Goal: Task Accomplishment & Management: Complete application form

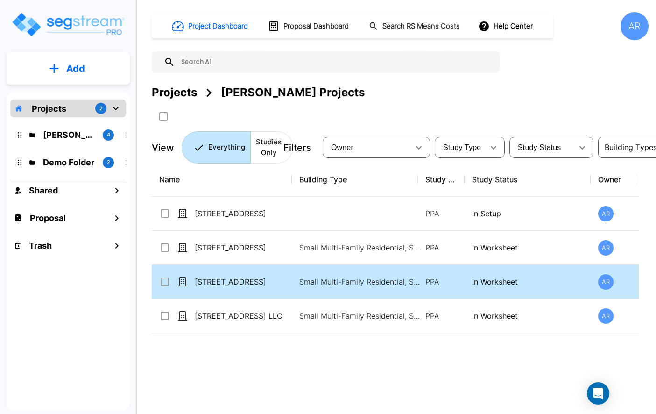
click at [264, 291] on td "[STREET_ADDRESS]" at bounding box center [222, 282] width 140 height 34
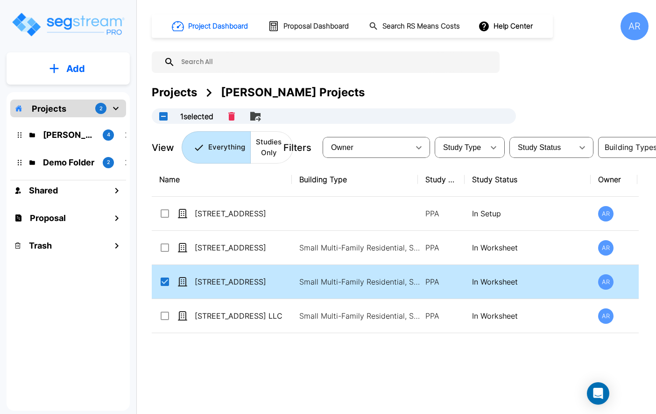
click at [264, 291] on td "[STREET_ADDRESS]" at bounding box center [222, 282] width 140 height 34
checkbox input "false"
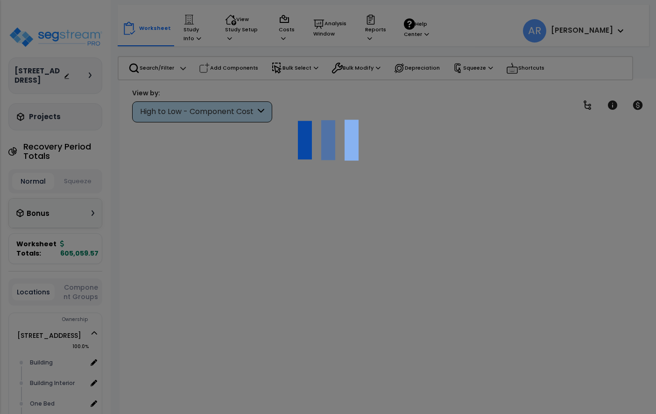
scroll to position [41, 0]
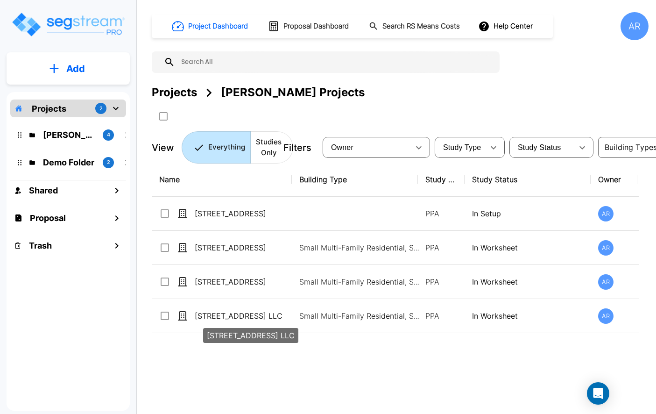
click at [212, 330] on p "[STREET_ADDRESS] LLC" at bounding box center [251, 335] width 88 height 11
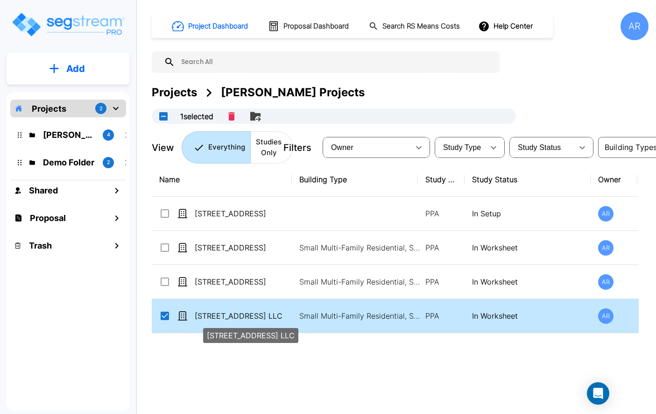
click at [220, 318] on p "[STREET_ADDRESS] LLC" at bounding box center [241, 315] width 93 height 11
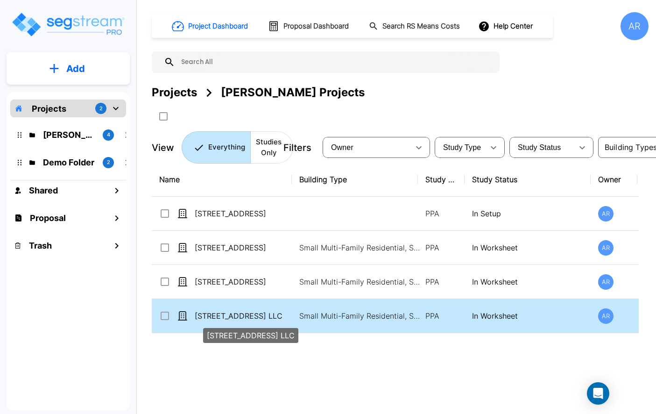
click at [220, 318] on p "[STREET_ADDRESS] LLC" at bounding box center [241, 315] width 93 height 11
checkbox input "true"
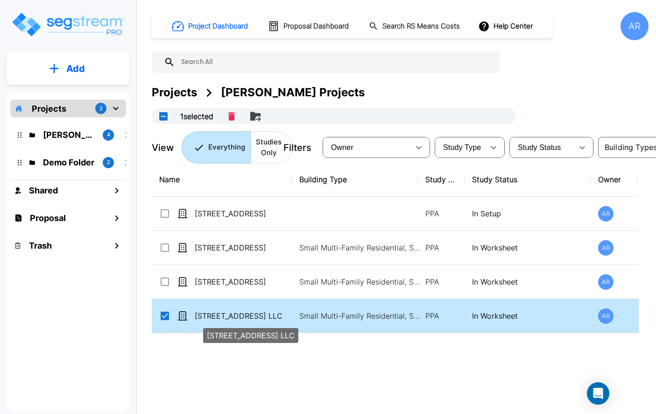
click at [220, 318] on p "[STREET_ADDRESS] LLC" at bounding box center [241, 315] width 93 height 11
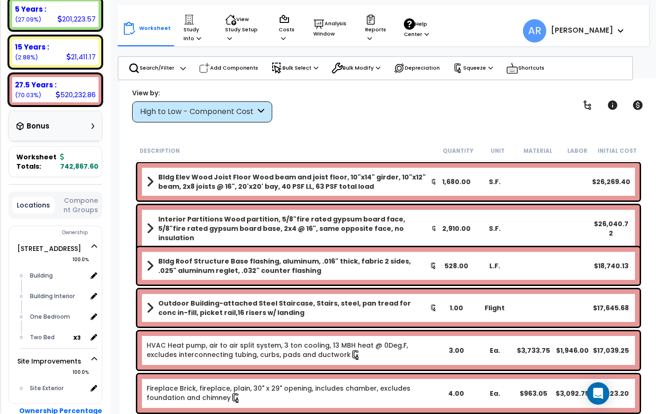
scroll to position [204, 0]
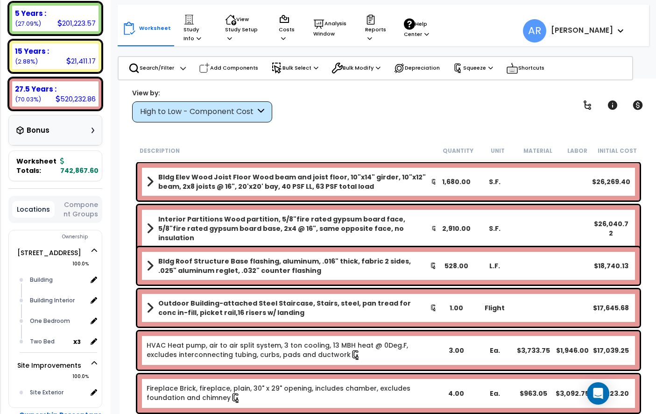
click at [86, 213] on button "Component Groups" at bounding box center [80, 209] width 43 height 20
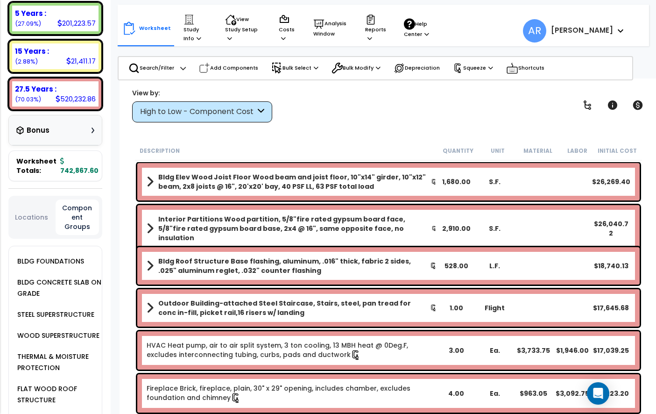
click at [39, 212] on button "Locations" at bounding box center [31, 217] width 39 height 10
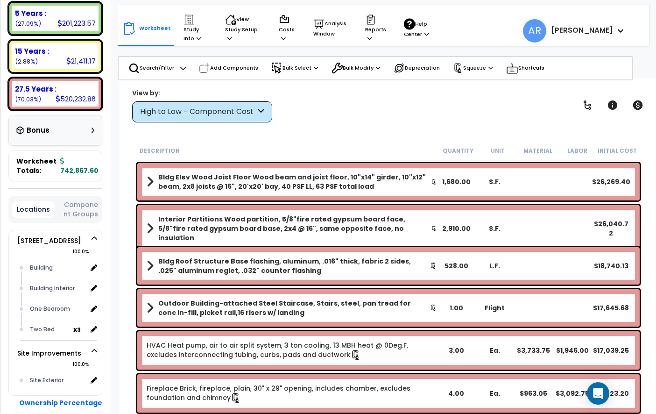
click at [68, 134] on div "Bonus" at bounding box center [55, 130] width 78 height 18
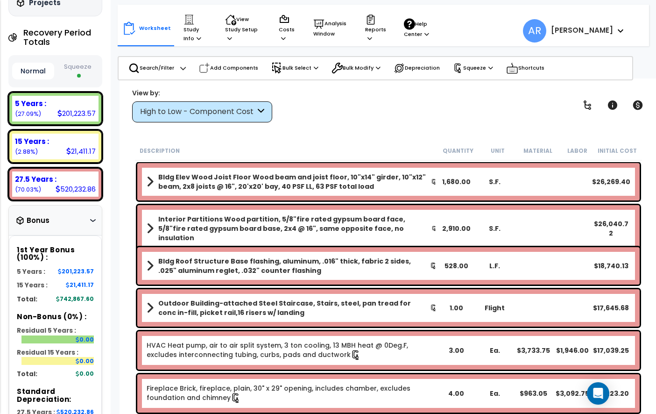
scroll to position [110, 0]
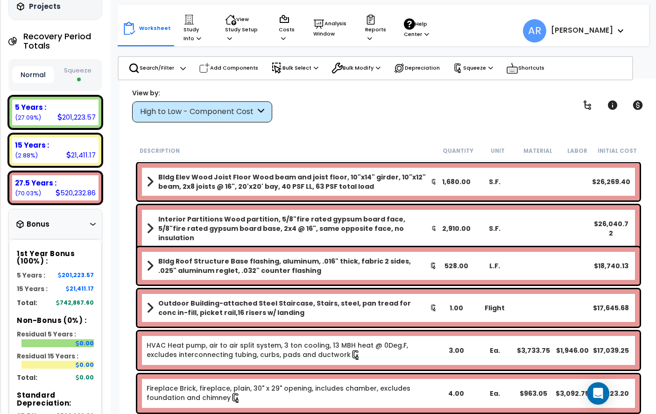
click at [87, 71] on button "Squeeze" at bounding box center [78, 75] width 42 height 25
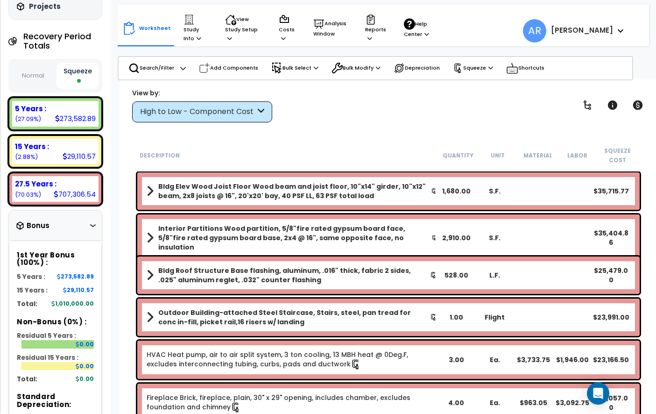
click at [92, 221] on div "Bonus" at bounding box center [55, 225] width 78 height 18
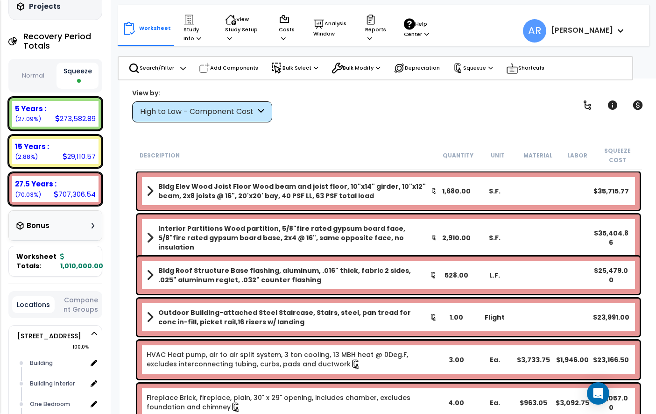
click at [92, 223] on icon at bounding box center [93, 226] width 3 height 6
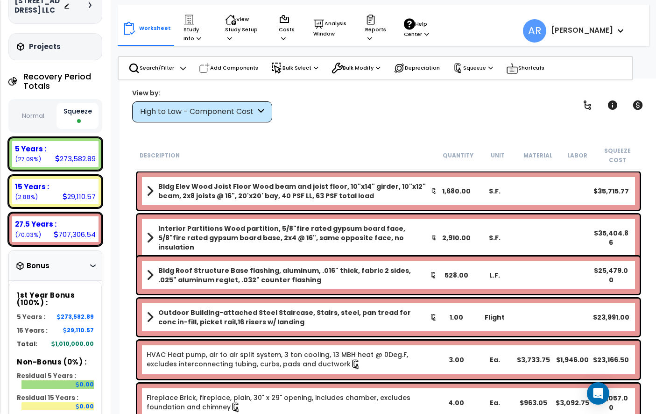
scroll to position [0, 0]
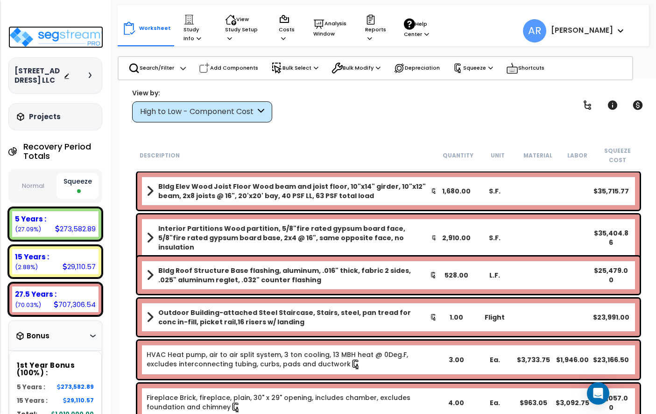
click at [69, 33] on img at bounding box center [55, 37] width 95 height 22
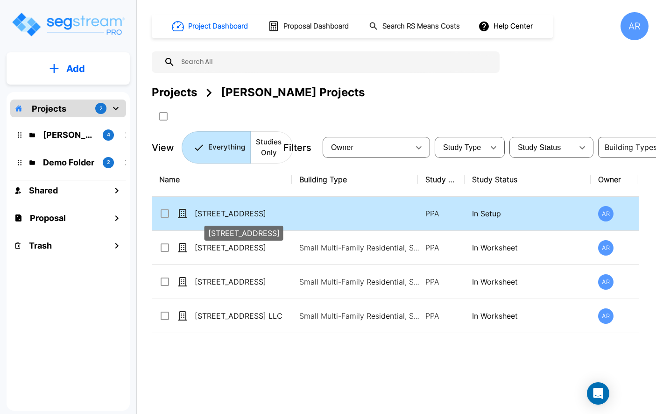
click at [248, 209] on p "[STREET_ADDRESS]" at bounding box center [241, 213] width 93 height 11
checkbox input "true"
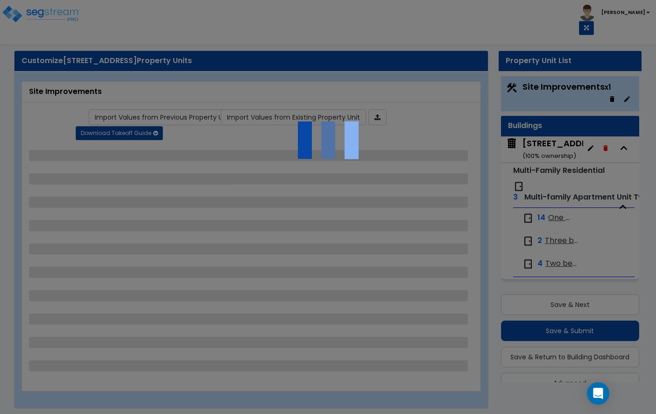
scroll to position [20, 0]
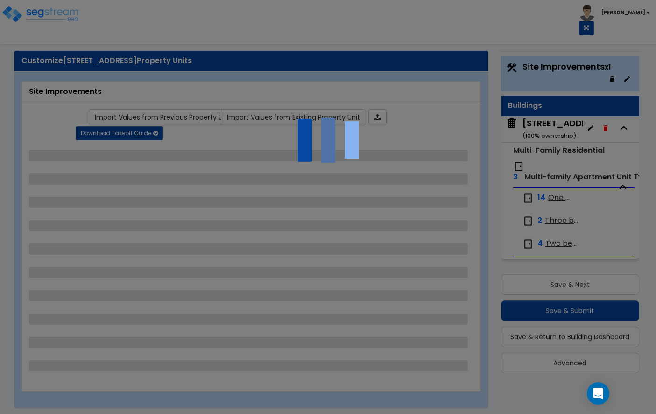
select select "2"
select select "1"
select select "2"
select select "3"
select select "2"
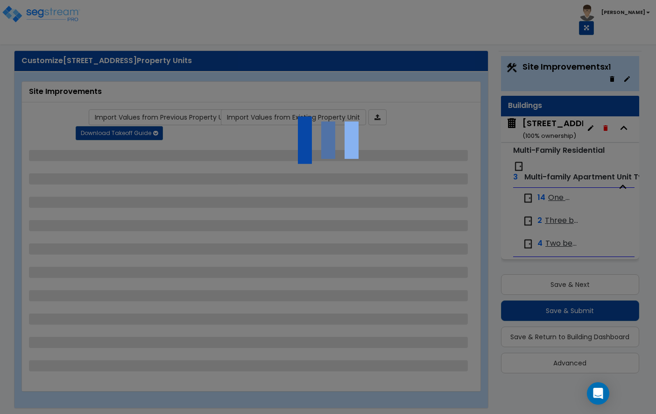
select select "1"
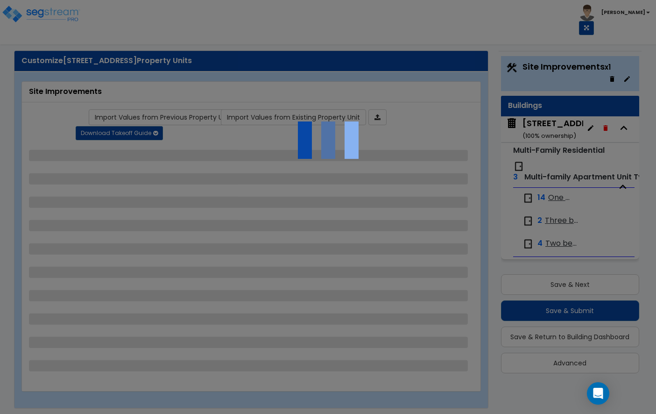
select select "1"
select select "2"
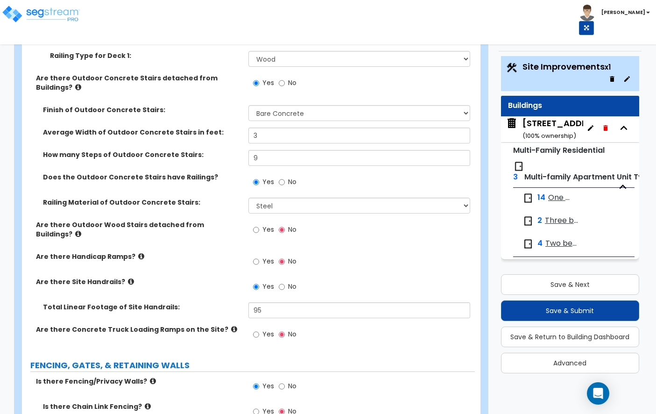
scroll to position [1402, 0]
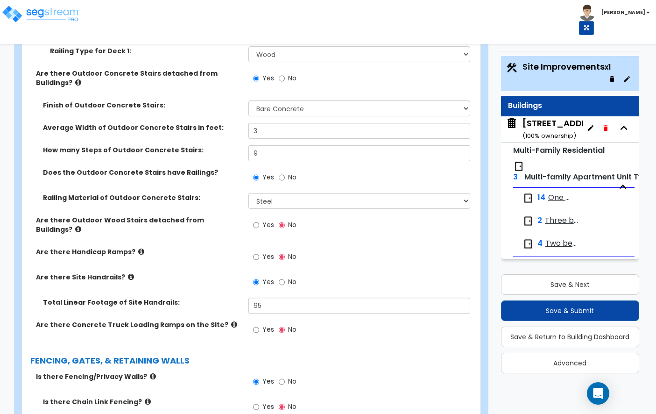
click at [138, 248] on icon at bounding box center [141, 251] width 6 height 7
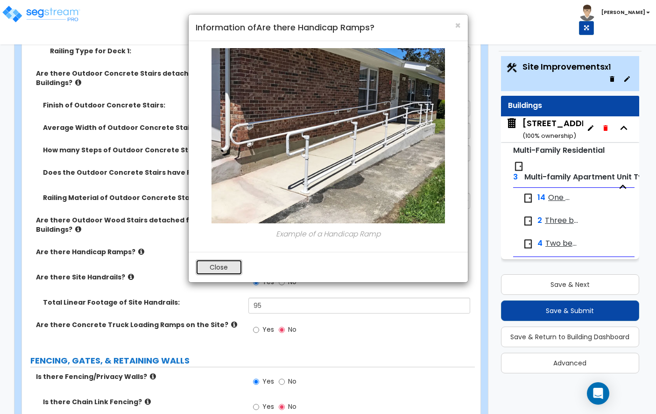
click at [210, 266] on button "Close" at bounding box center [219, 267] width 47 height 16
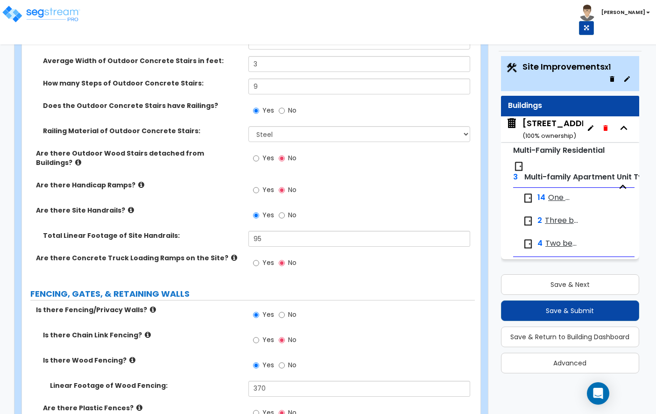
scroll to position [1477, 0]
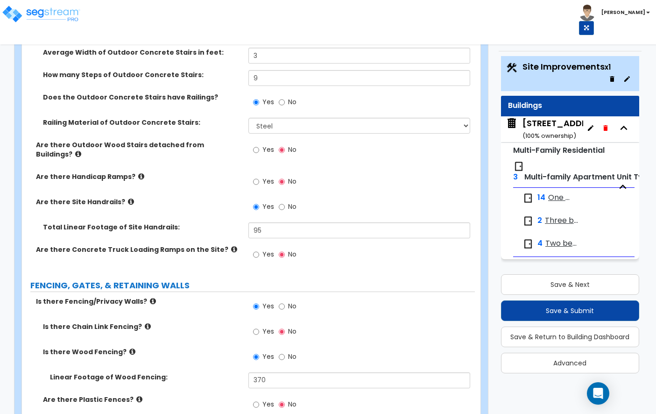
click at [231, 246] on icon at bounding box center [234, 249] width 6 height 7
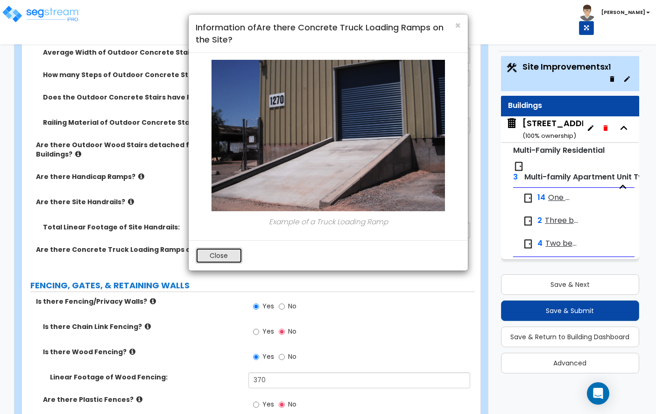
click at [231, 250] on button "Close" at bounding box center [219, 256] width 47 height 16
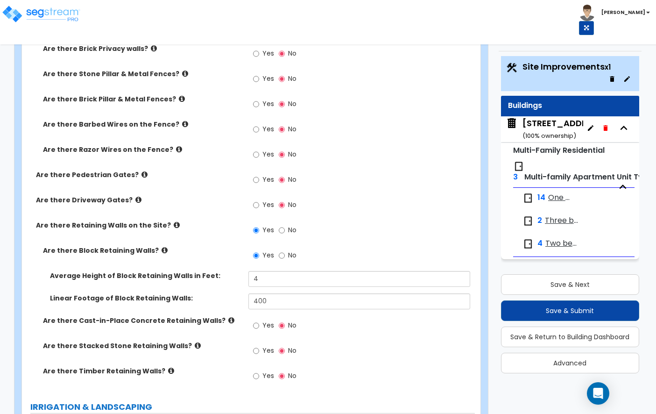
scroll to position [1904, 0]
click at [174, 221] on icon at bounding box center [177, 224] width 6 height 7
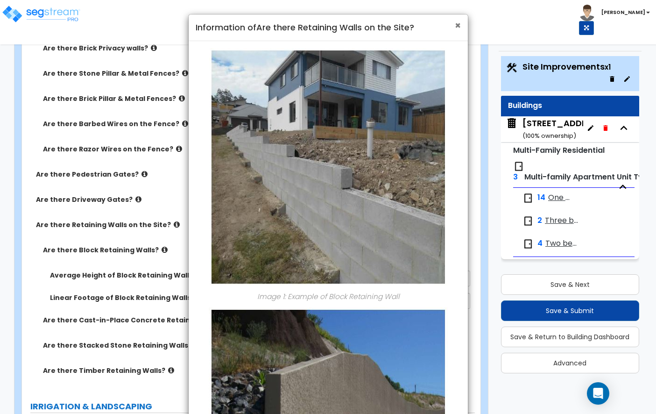
click at [455, 24] on span "×" at bounding box center [458, 26] width 6 height 14
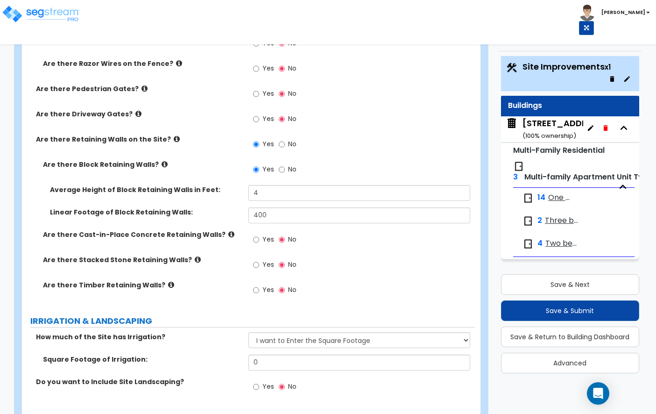
scroll to position [1990, 0]
click at [228, 230] on icon at bounding box center [231, 233] width 6 height 7
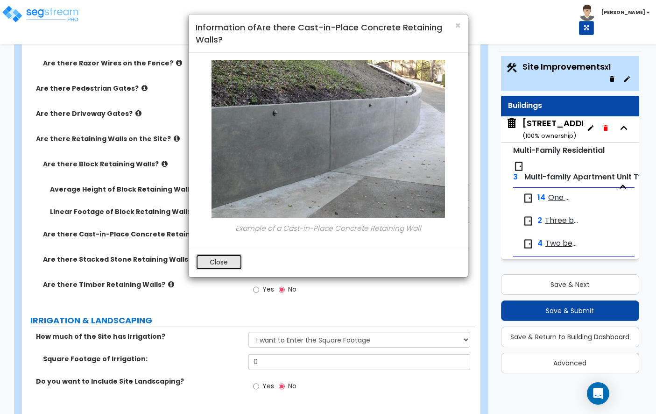
click at [228, 258] on button "Close" at bounding box center [219, 262] width 47 height 16
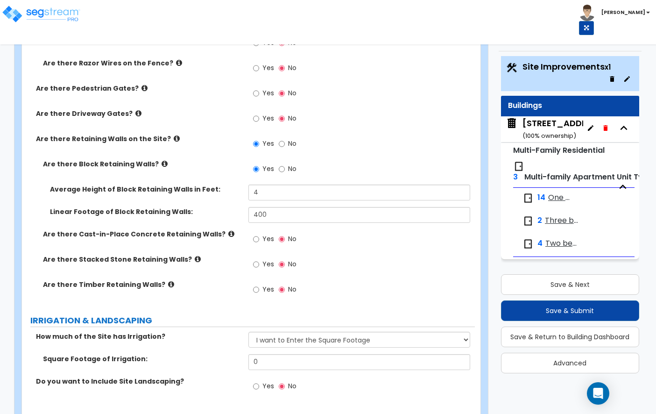
click at [195, 256] on icon at bounding box center [198, 259] width 6 height 7
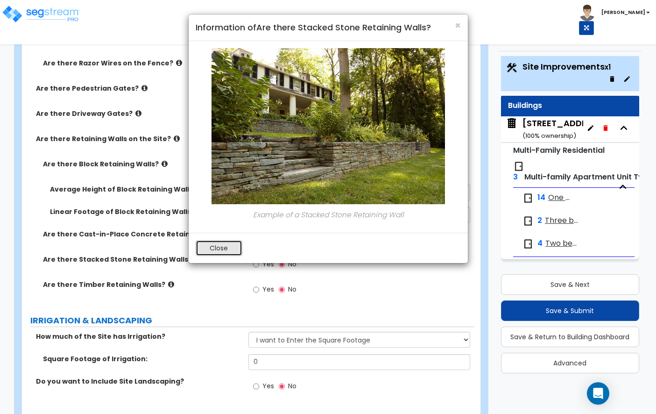
click at [200, 255] on button "Close" at bounding box center [219, 248] width 47 height 16
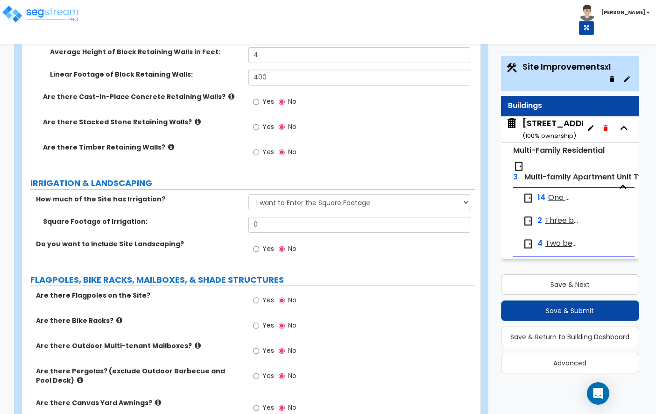
scroll to position [2128, 0]
click at [307, 194] on select "None I want to Enter an Approximate Percentage I want to Enter the Square Foota…" at bounding box center [360, 202] width 222 height 16
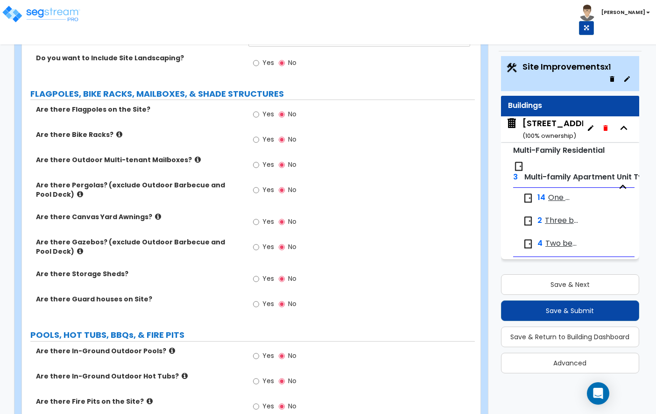
scroll to position [2313, 0]
click at [263, 299] on span "Yes" at bounding box center [269, 303] width 12 height 9
click at [259, 299] on input "Yes" at bounding box center [256, 304] width 6 height 10
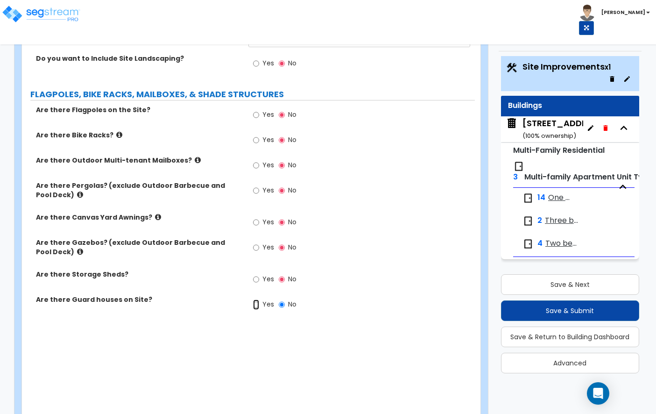
radio input "true"
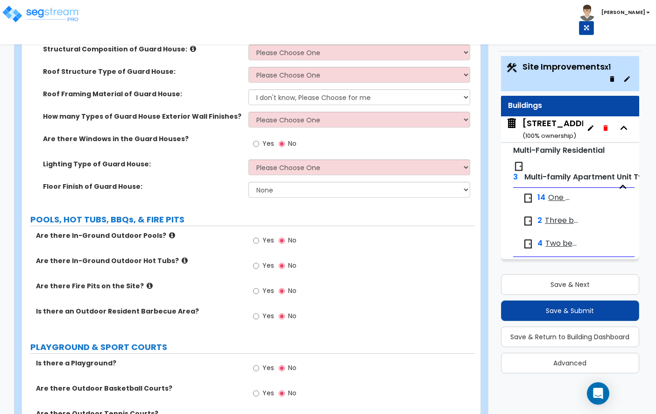
scroll to position [2643, 0]
